Goal: Information Seeking & Learning: Understand process/instructions

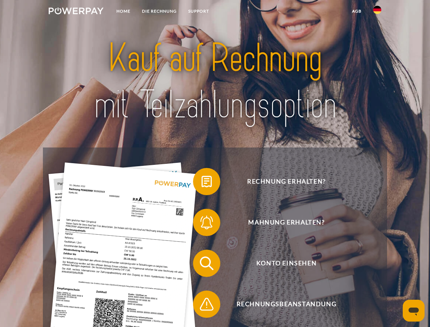
click at [76, 12] on img at bounding box center [76, 10] width 55 height 7
click at [377, 12] on img at bounding box center [377, 10] width 8 height 8
click at [356, 11] on link "agb" at bounding box center [356, 11] width 21 height 12
click at [201, 183] on span at bounding box center [196, 181] width 34 height 34
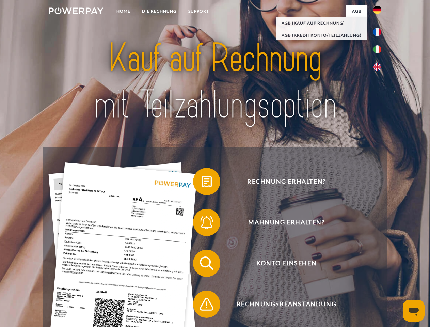
click at [201, 224] on span at bounding box center [196, 222] width 34 height 34
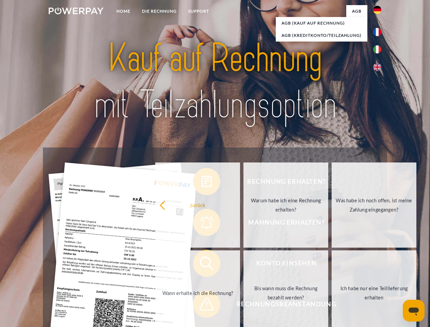
click at [243, 264] on link "Bis wann muss die Rechnung bezahlt werden?" at bounding box center [285, 292] width 85 height 85
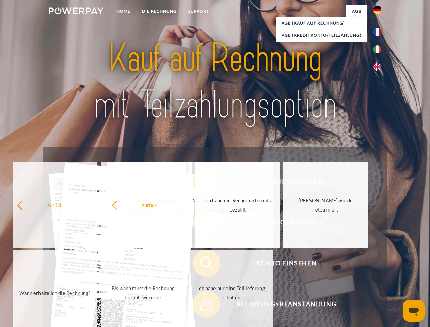
click at [201, 305] on span at bounding box center [196, 304] width 34 height 34
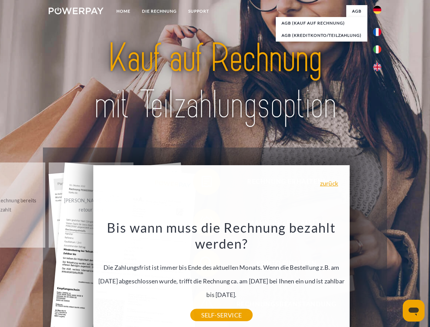
click at [413, 310] on icon "Messaging-Fenster öffnen" at bounding box center [413, 311] width 10 height 8
